Goal: Information Seeking & Learning: Learn about a topic

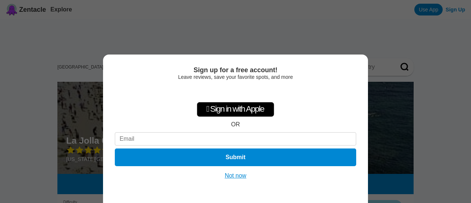
click at [236, 176] on button "Not now" at bounding box center [235, 175] width 26 height 7
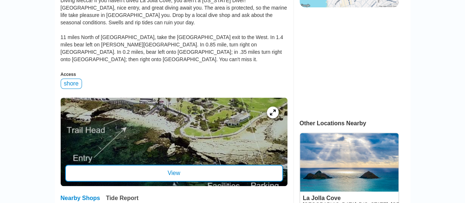
scroll to position [257, 0]
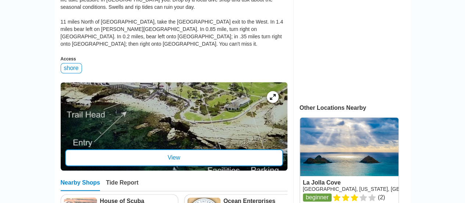
click at [110, 149] on div "View" at bounding box center [174, 157] width 218 height 17
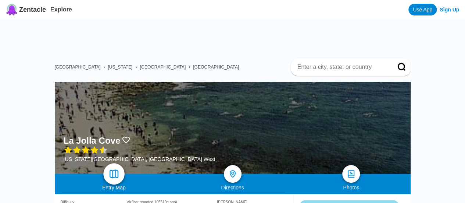
click at [111, 163] on link at bounding box center [113, 173] width 21 height 21
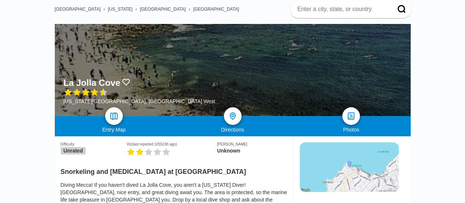
scroll to position [74, 0]
